Goal: Find specific page/section: Find specific page/section

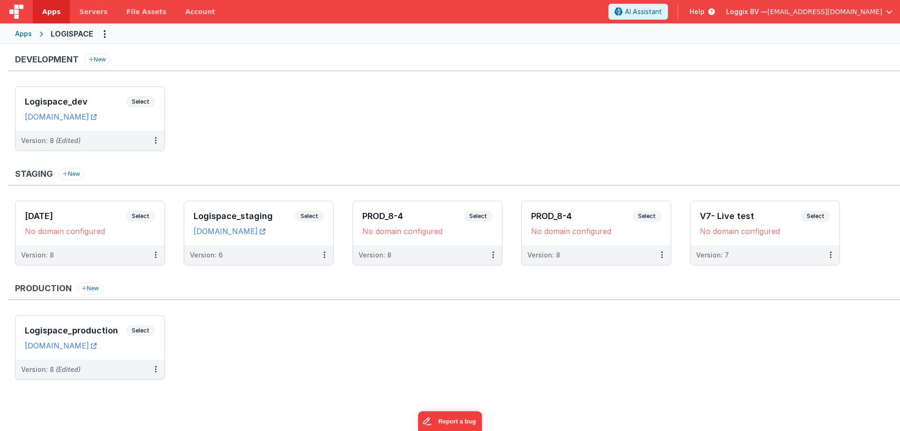
click at [301, 136] on ul "Logispace_dev Select URLs [DOMAIN_NAME] Version: 8 (Edited)" at bounding box center [457, 123] width 885 height 74
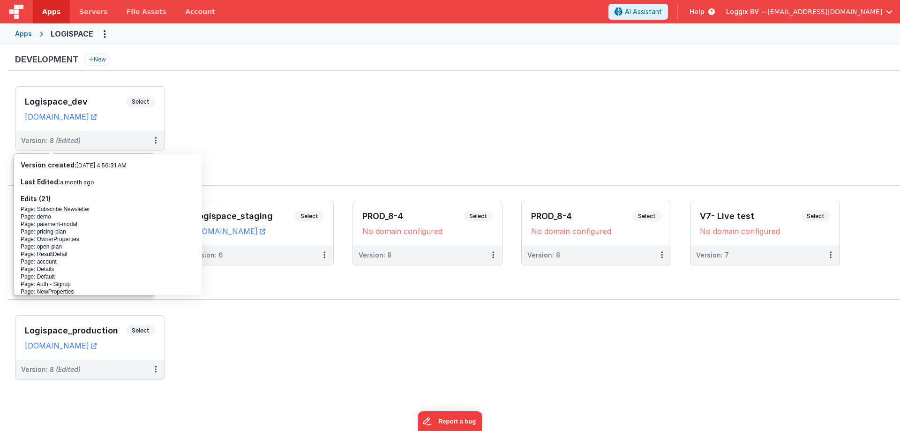
click at [52, 11] on span "Apps" at bounding box center [51, 11] width 18 height 9
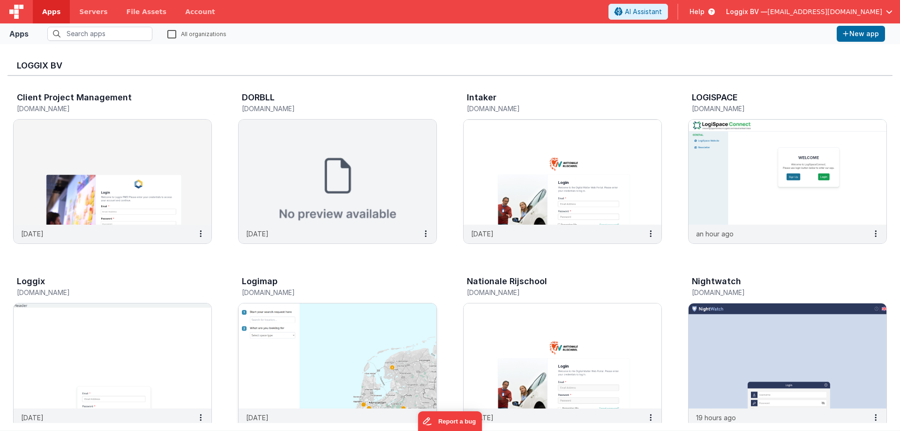
click at [437, 275] on div "Logimap [DOMAIN_NAME]" at bounding box center [337, 288] width 199 height 30
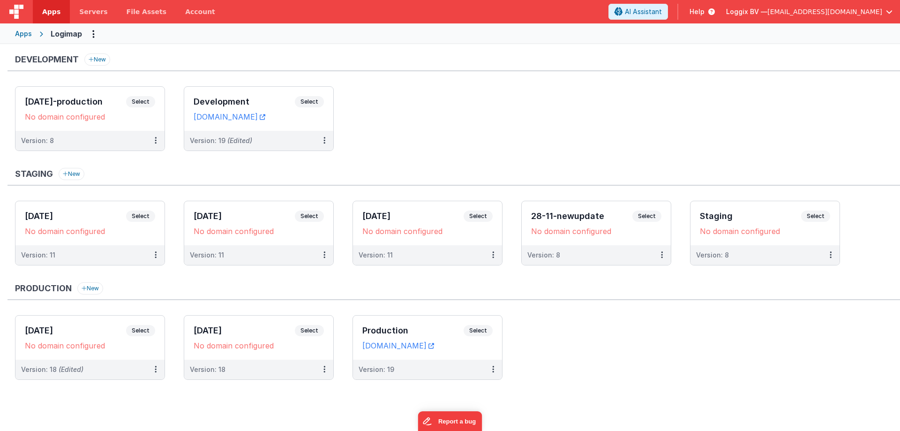
click at [56, 14] on span "Apps" at bounding box center [51, 11] width 18 height 9
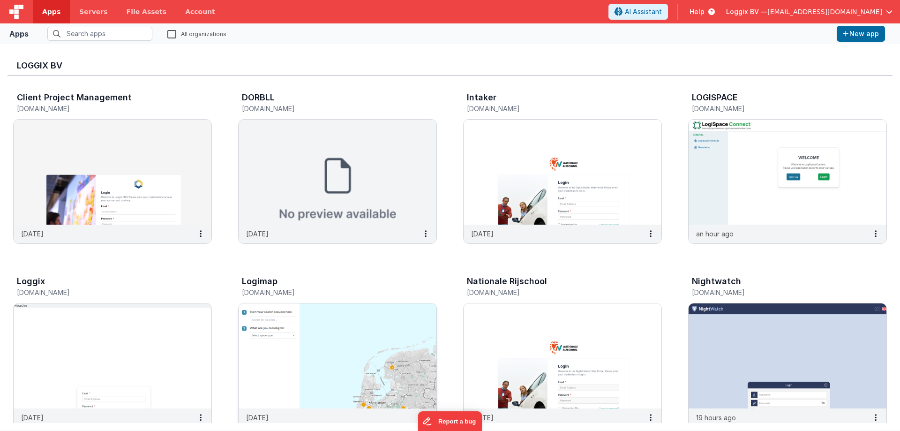
drag, startPoint x: 221, startPoint y: 265, endPoint x: 420, endPoint y: 273, distance: 199.4
